Goal: Information Seeking & Learning: Learn about a topic

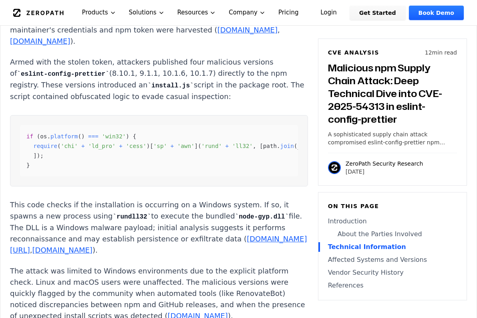
scroll to position [1122, 0]
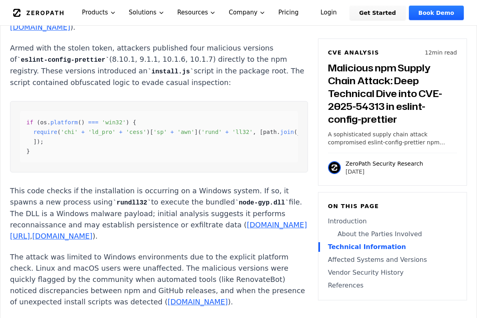
drag, startPoint x: 38, startPoint y: 85, endPoint x: 220, endPoint y: 102, distance: 183.2
click at [220, 88] on p "Armed with the stolen token, attackers published four malicious versions of esl…" at bounding box center [159, 65] width 298 height 46
click at [226, 88] on p "Armed with the stolen token, attackers published four malicious versions of esl…" at bounding box center [159, 65] width 298 height 46
drag, startPoint x: 226, startPoint y: 103, endPoint x: -1, endPoint y: 62, distance: 230.9
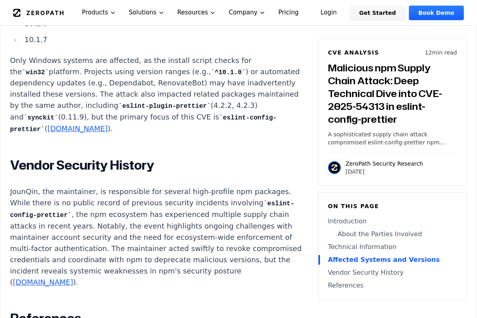
scroll to position [1563, 0]
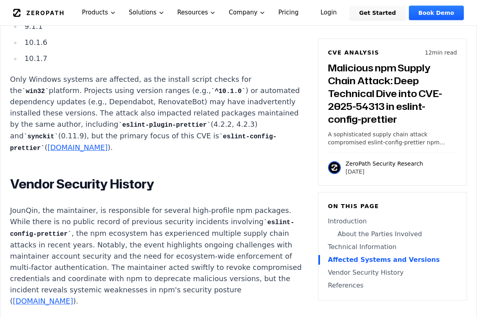
click at [203, 263] on p "JounQin, the maintainer, is responsible for several high-profile npm packages. …" at bounding box center [159, 256] width 298 height 102
click at [158, 192] on h2 "Vendor Security History" at bounding box center [159, 184] width 298 height 16
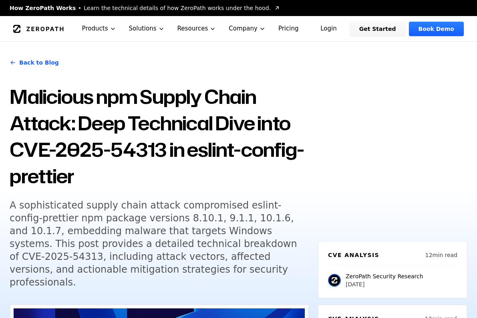
scroll to position [1563, 0]
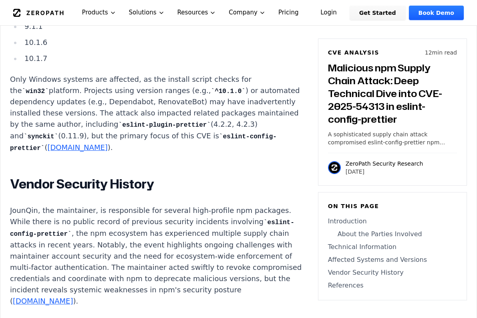
click at [37, 147] on p "Only Windows systems are affected, as the install script checks for the win32 p…" at bounding box center [159, 114] width 298 height 80
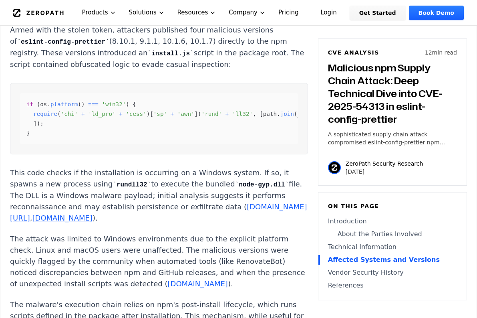
scroll to position [1122, 0]
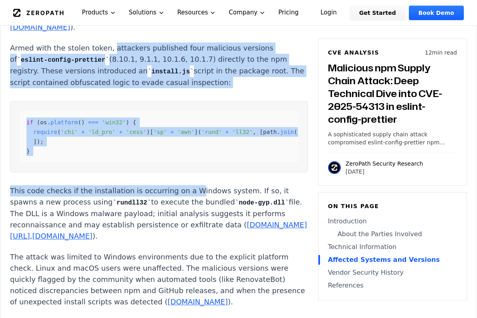
drag, startPoint x: 104, startPoint y: 66, endPoint x: 180, endPoint y: 201, distance: 155.4
click at [180, 201] on div "Malicious npm Supply Chain Attack: Deep Technical Dive into CVE-2025-54313 in e…" at bounding box center [159, 282] width 298 height 1575
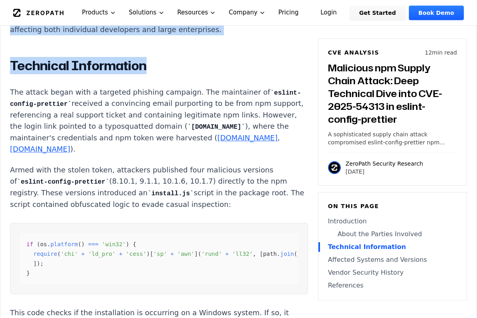
scroll to position [999, 0]
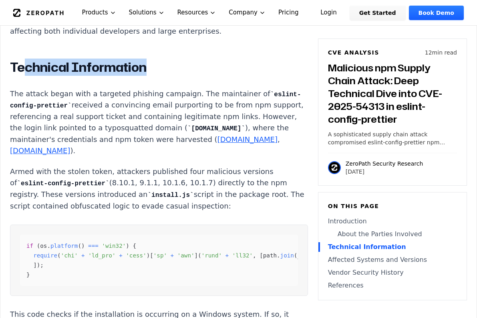
drag, startPoint x: 149, startPoint y: 41, endPoint x: 22, endPoint y: 73, distance: 130.5
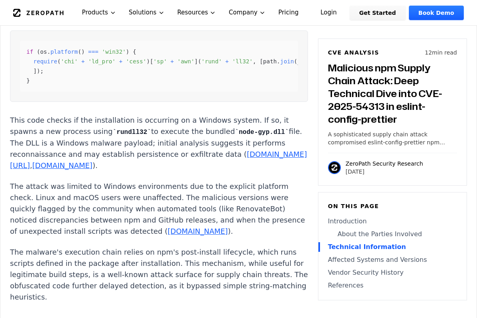
scroll to position [1159, 0]
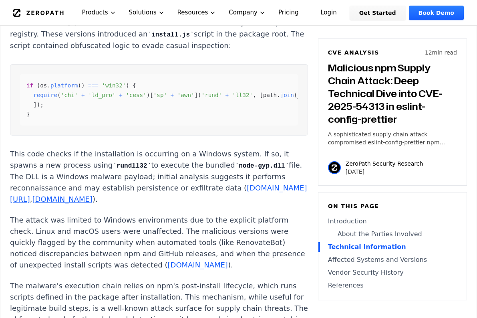
click at [137, 179] on p "This code checks if the installation is occurring on a Windows system. If so, i…" at bounding box center [159, 176] width 298 height 57
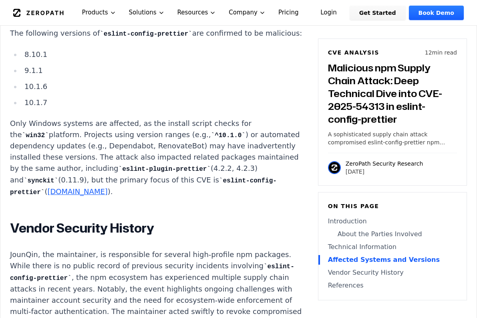
scroll to position [1520, 0]
